Goal: Task Accomplishment & Management: Manage account settings

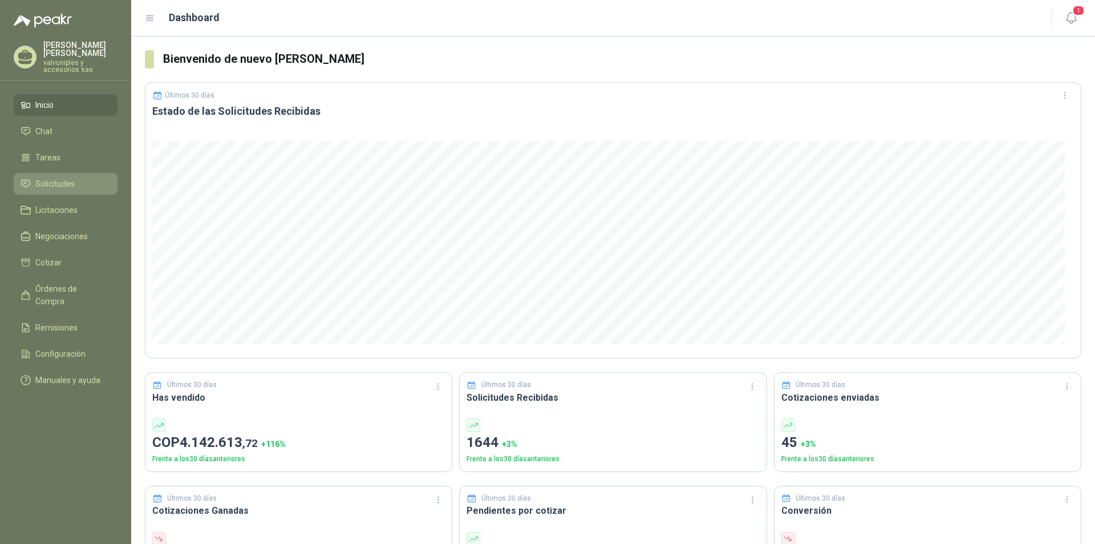
click at [56, 177] on span "Solicitudes" at bounding box center [54, 183] width 39 height 13
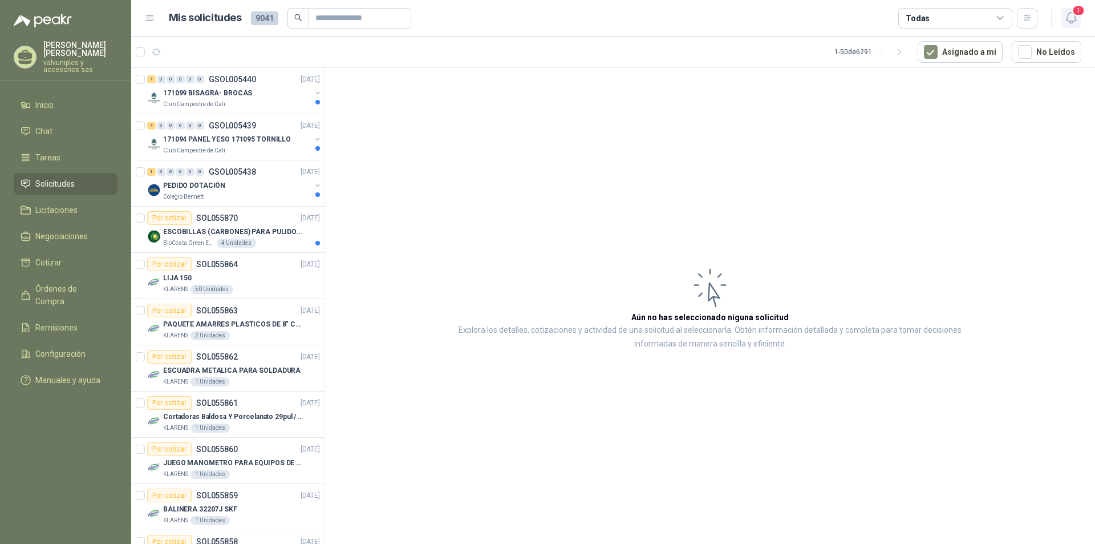
click at [1072, 18] on icon "button" at bounding box center [1071, 18] width 14 height 14
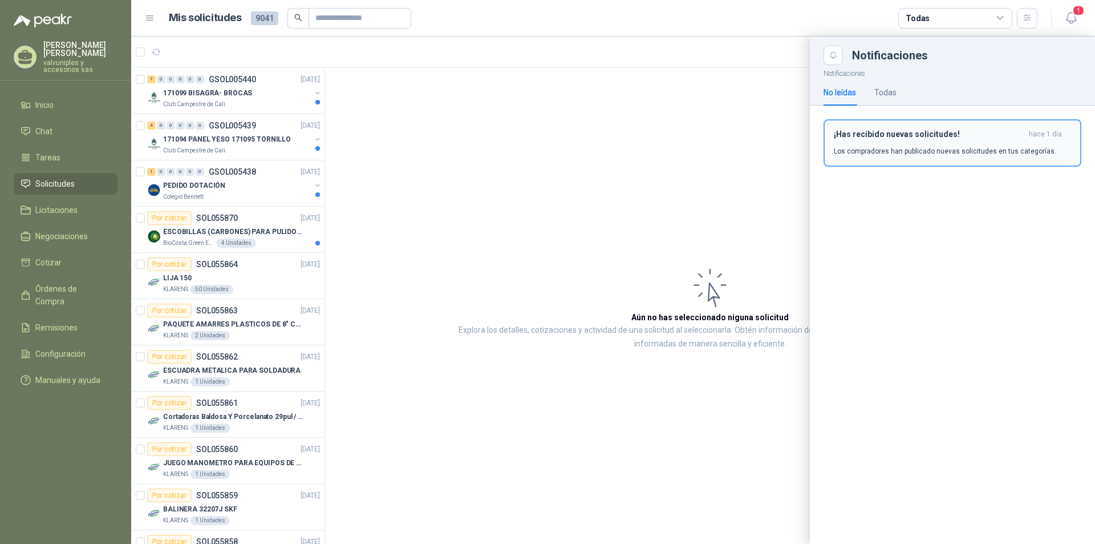
click at [900, 130] on h3 "¡Has recibido nuevas solicitudes!" at bounding box center [929, 134] width 190 height 10
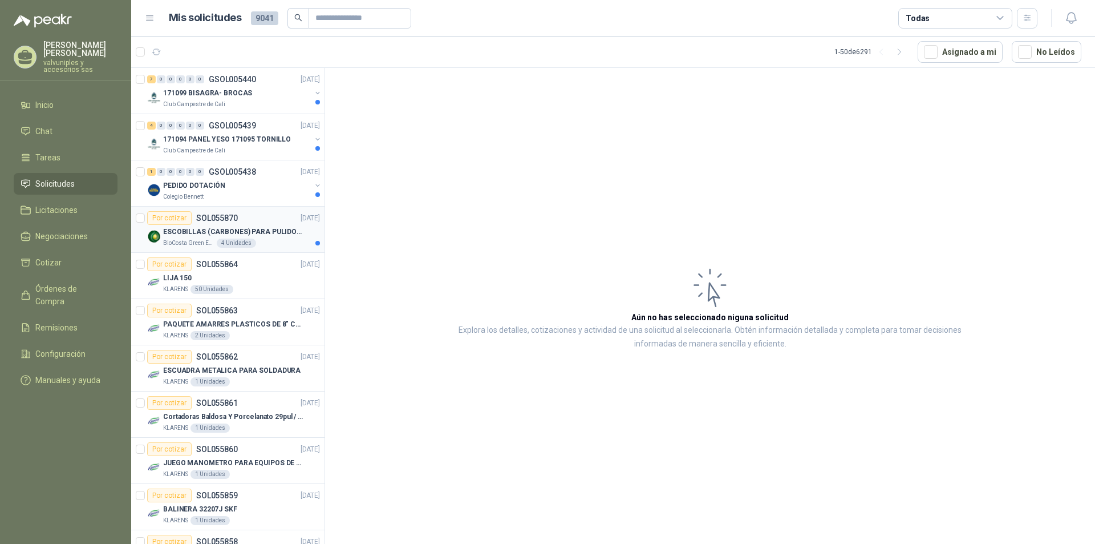
click at [205, 233] on p "ESCOBILLAS (CARBONES) PARA PULIDORA DEWALT" at bounding box center [234, 231] width 142 height 11
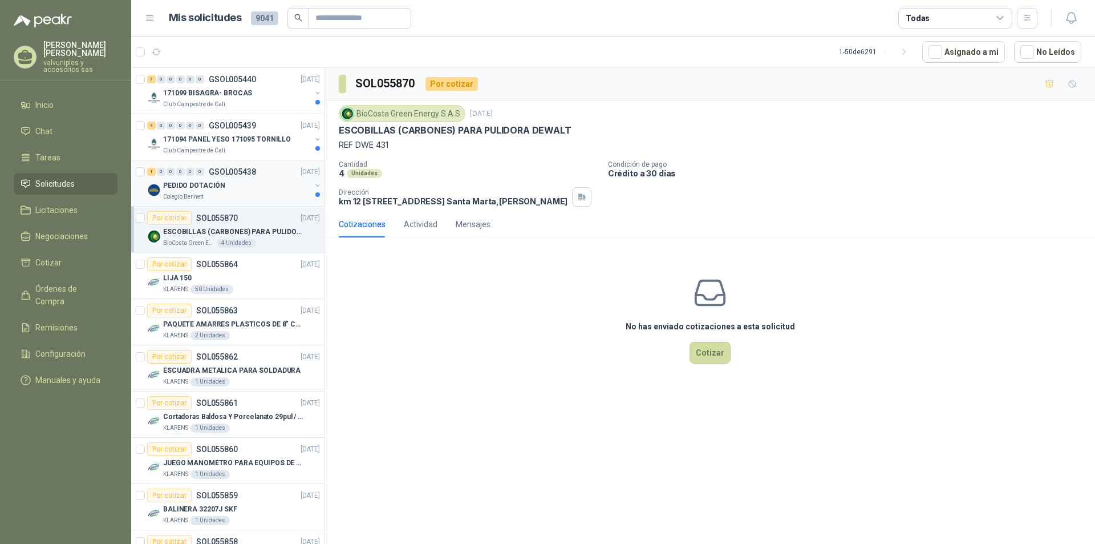
click at [189, 186] on p "PEDIDO DOTACIÓN" at bounding box center [194, 185] width 62 height 11
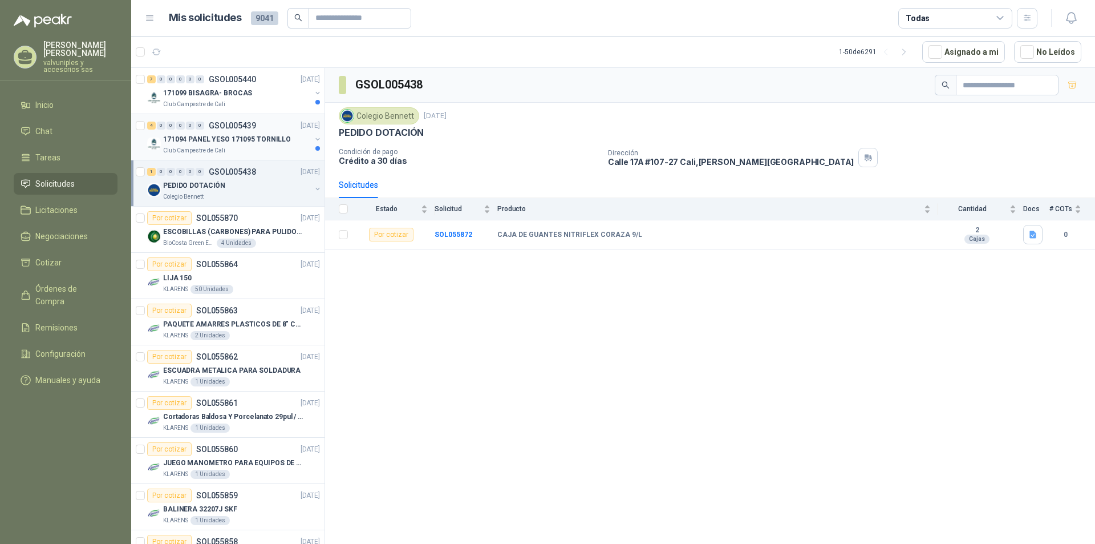
click at [216, 140] on p "171094 PANEL YESO 171095 TORNILLO" at bounding box center [227, 139] width 128 height 11
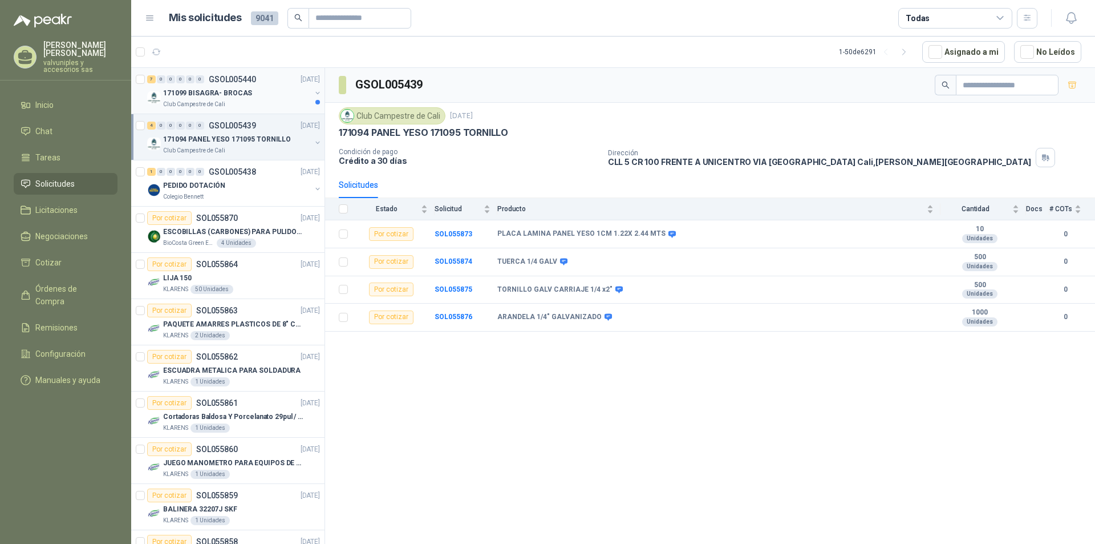
click at [199, 93] on p "171099 BISAGRA- BROCAS" at bounding box center [207, 93] width 89 height 11
